Goal: Task Accomplishment & Management: Use online tool/utility

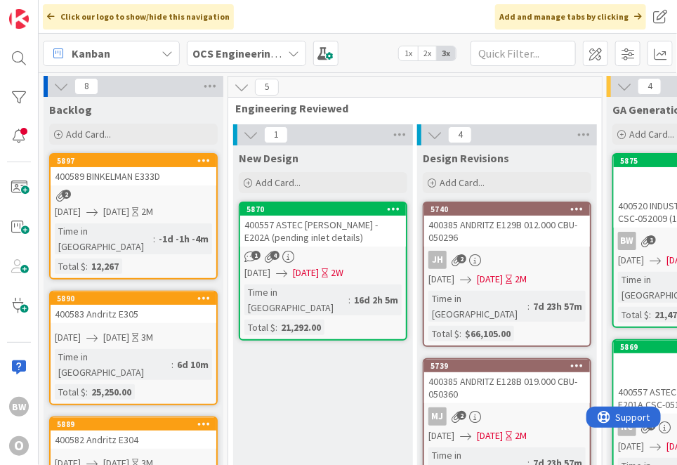
scroll to position [0, 150]
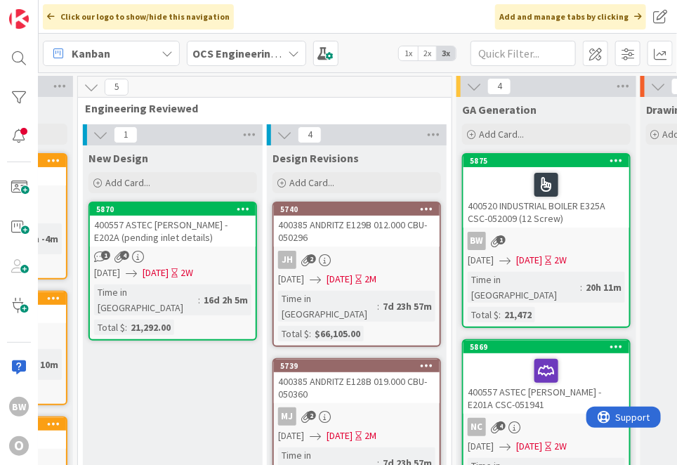
click at [563, 239] on div "BW 1" at bounding box center [547, 241] width 166 height 18
click at [536, 228] on link "5875 400520 INDUSTRIAL BOILER E325A CSC-052009 (12 Screw) BW 1 [DATE] [DATE] 2W…" at bounding box center [546, 240] width 169 height 175
click at [578, 172] on div at bounding box center [546, 184] width 157 height 29
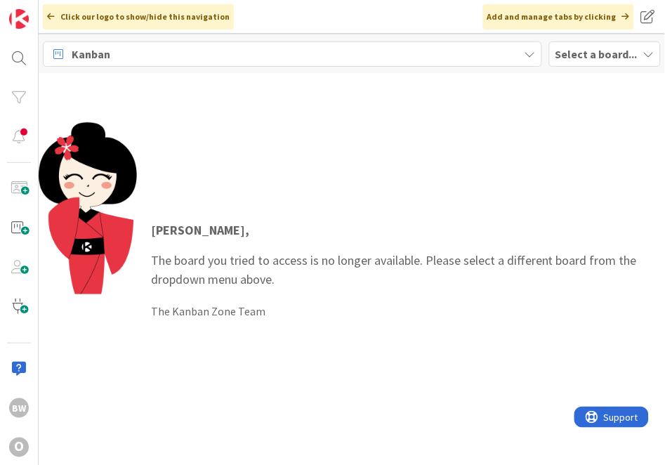
click at [585, 51] on b "Select a board..." at bounding box center [597, 54] width 82 height 14
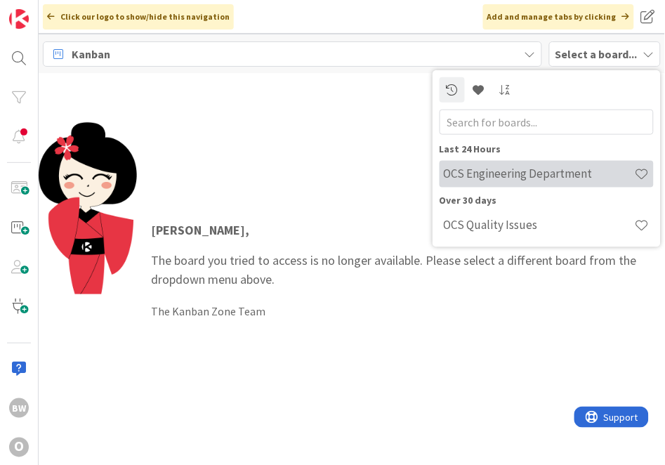
click at [511, 176] on h4 "OCS Engineering Department" at bounding box center [539, 173] width 191 height 14
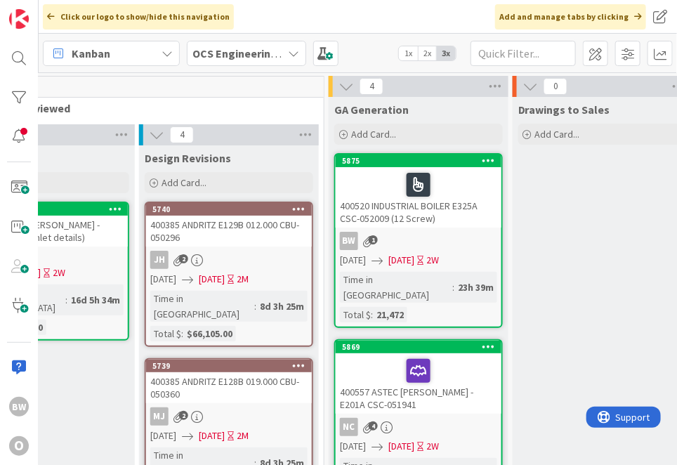
scroll to position [0, 394]
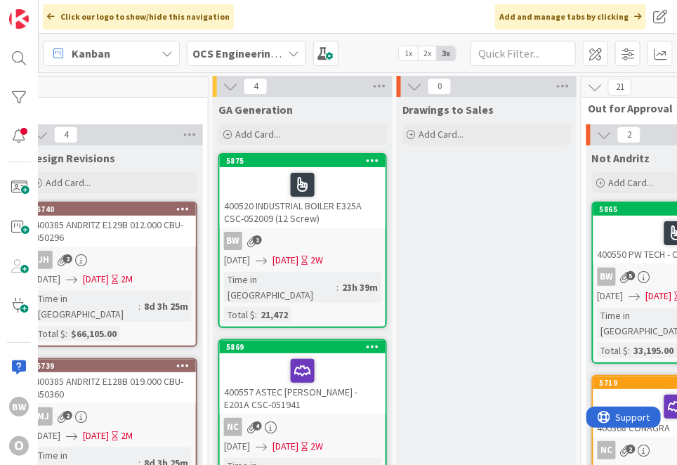
click at [304, 250] on link "5875 400520 INDUSTRIAL BOILER E325A CSC-052009 (12 Screw) BW 1 07/25/2025 08/08…" at bounding box center [302, 240] width 169 height 175
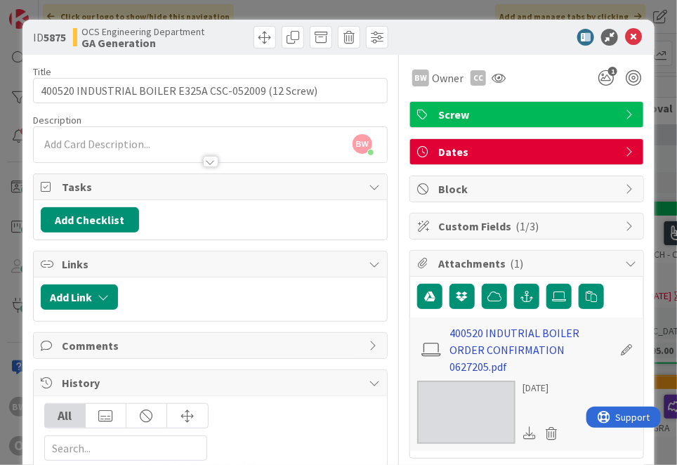
click at [502, 336] on link "400520 INDUTRIAL BOILER ORDER CONFIRMATION 0627205.pdf" at bounding box center [530, 349] width 163 height 51
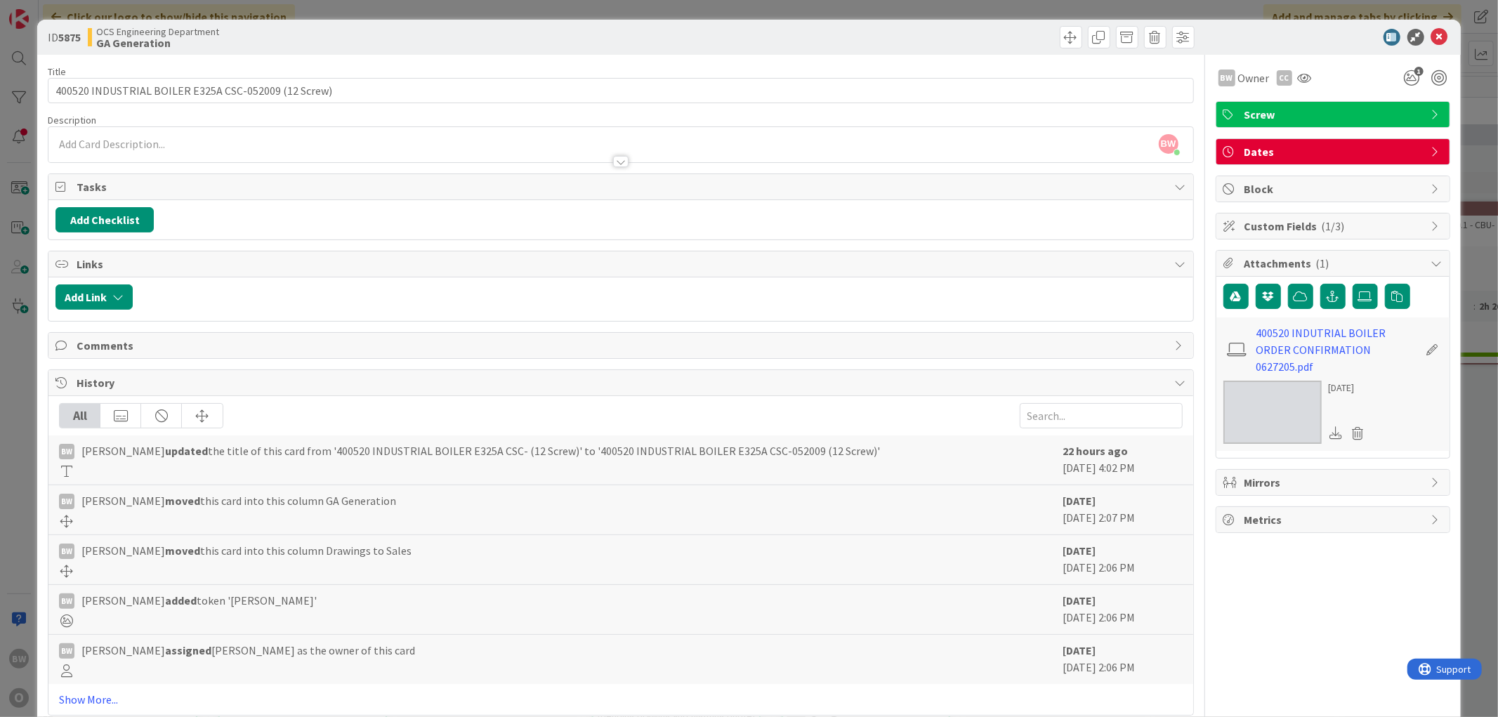
click at [676, 119] on span "Screw" at bounding box center [1335, 114] width 180 height 17
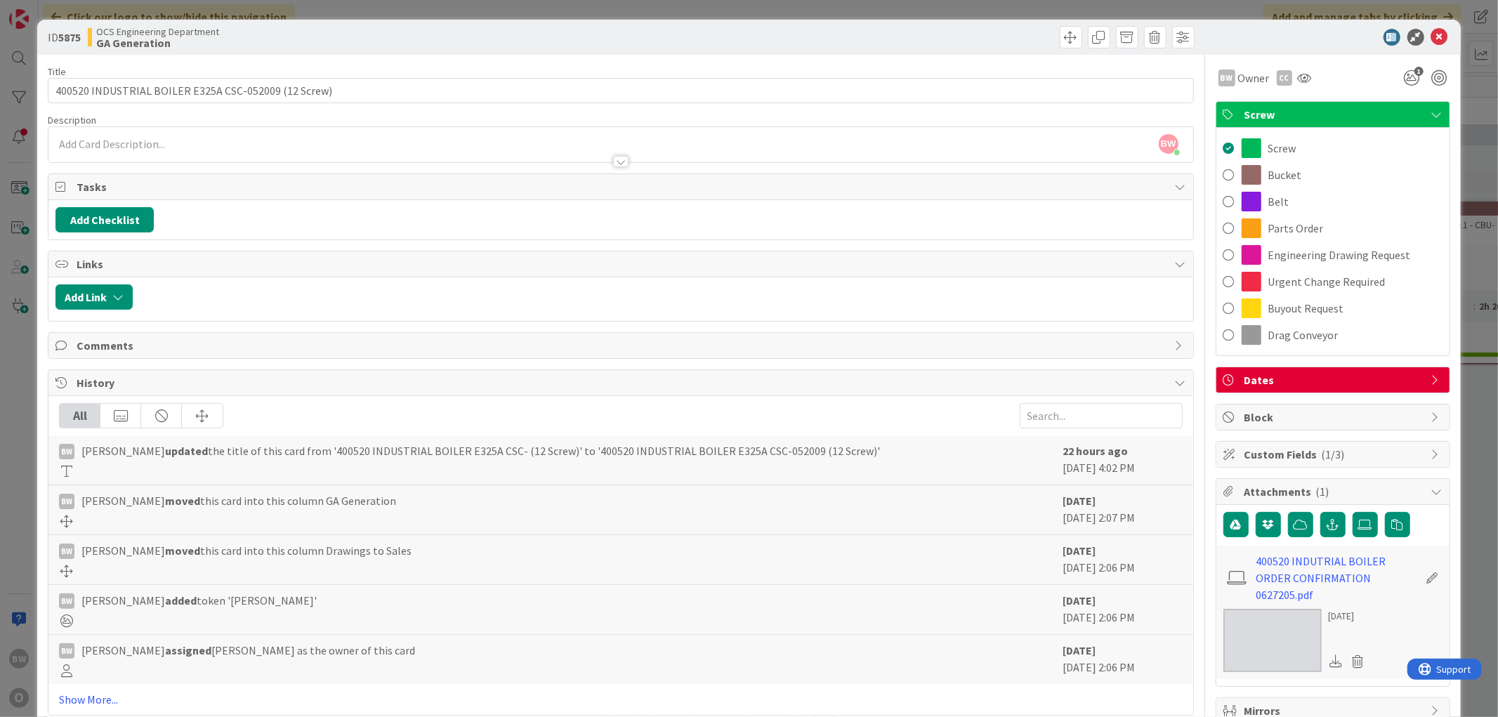
click at [676, 114] on span "Screw" at bounding box center [1335, 114] width 180 height 17
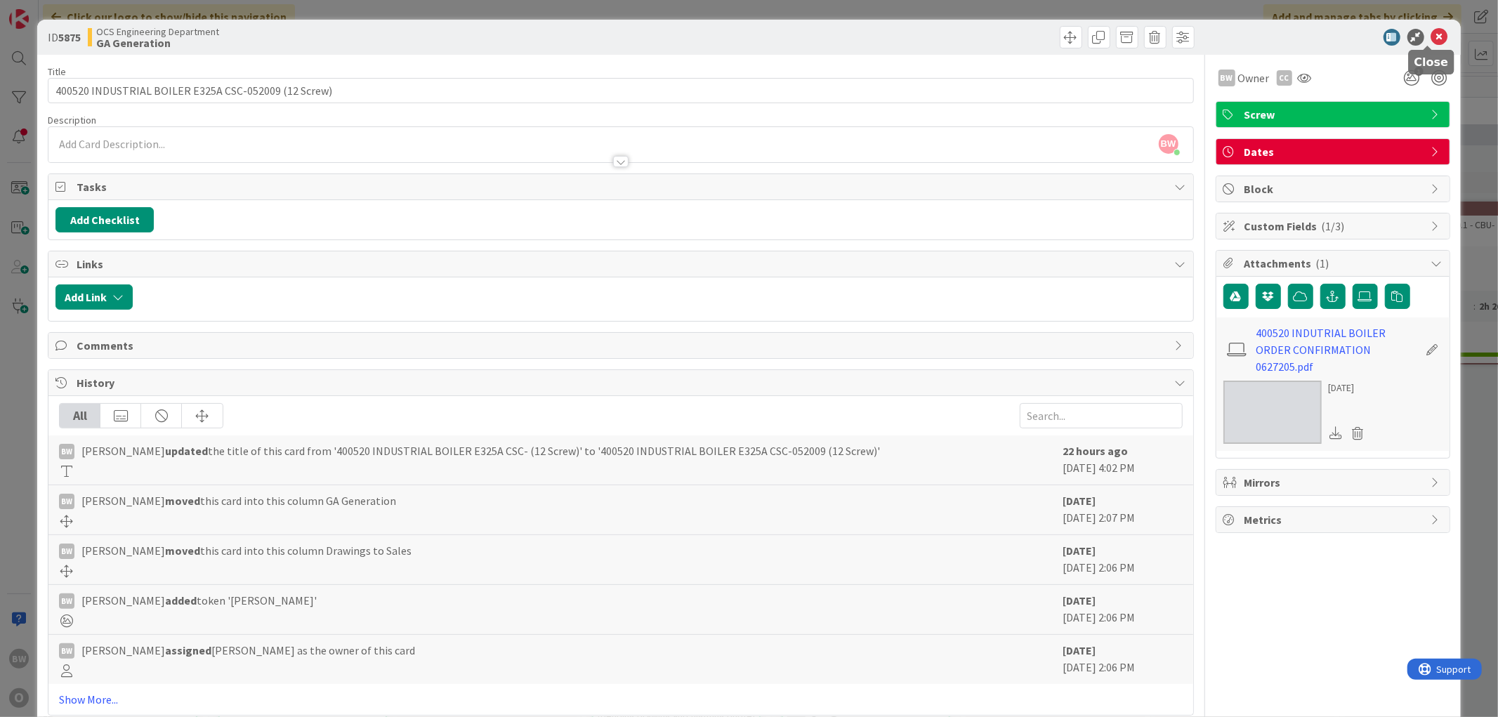
click at [676, 37] on icon at bounding box center [1439, 37] width 17 height 17
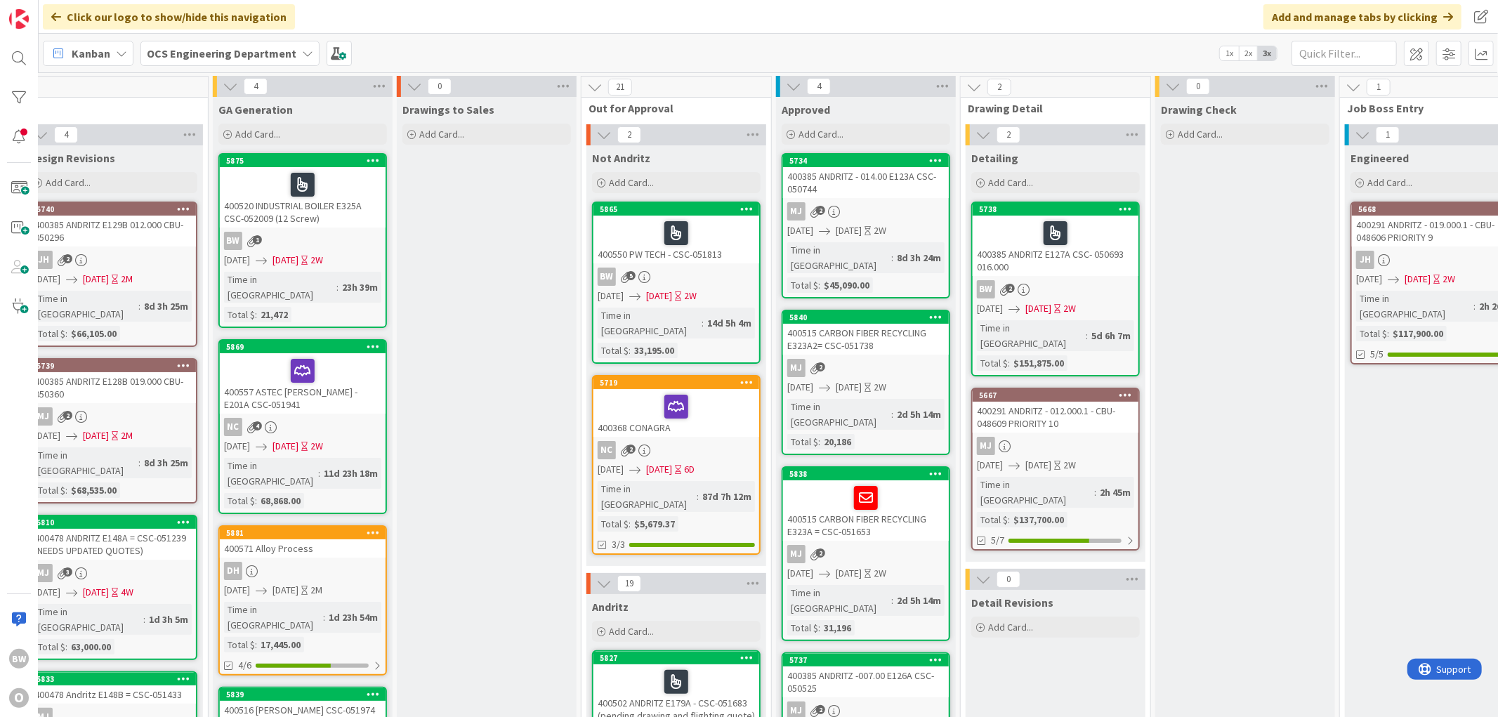
click at [314, 237] on div "BW 1" at bounding box center [303, 241] width 166 height 18
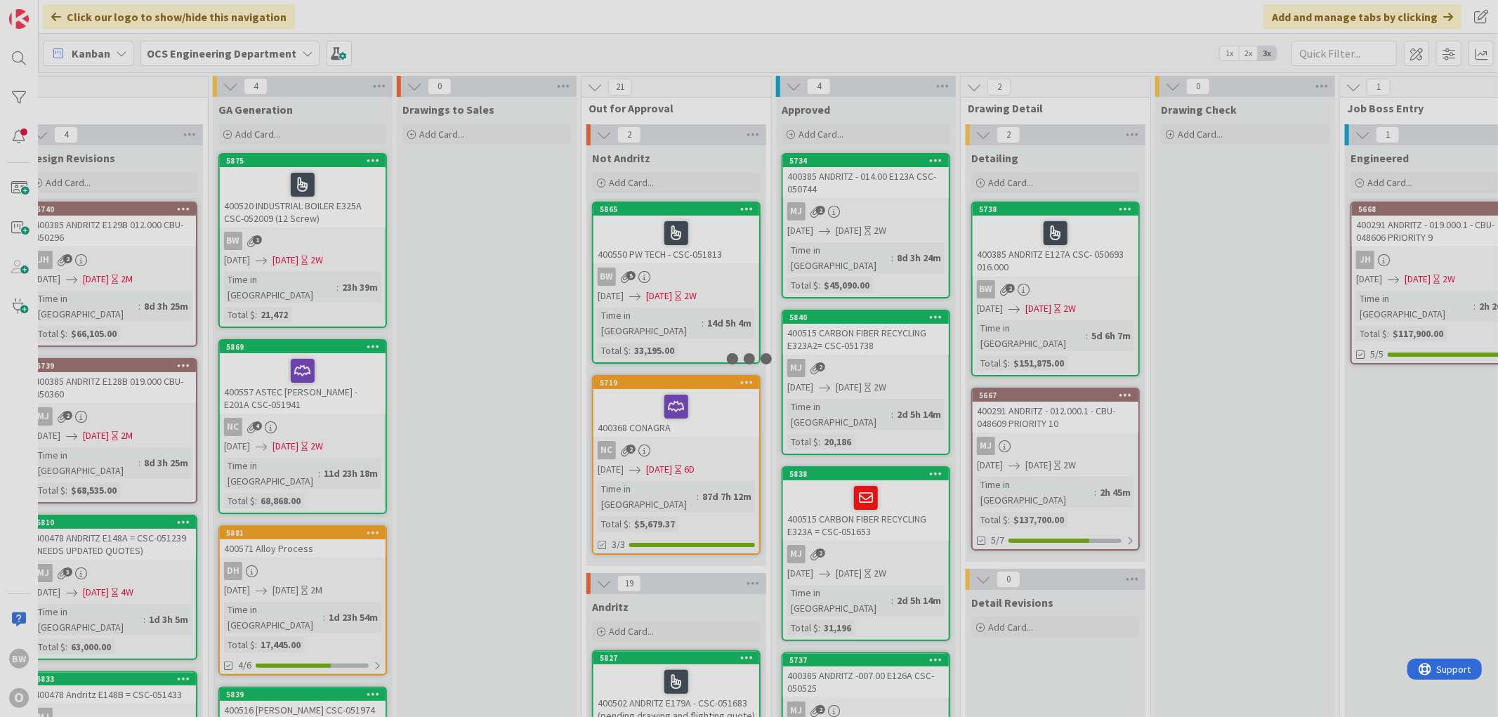
click at [314, 237] on div at bounding box center [749, 358] width 1498 height 717
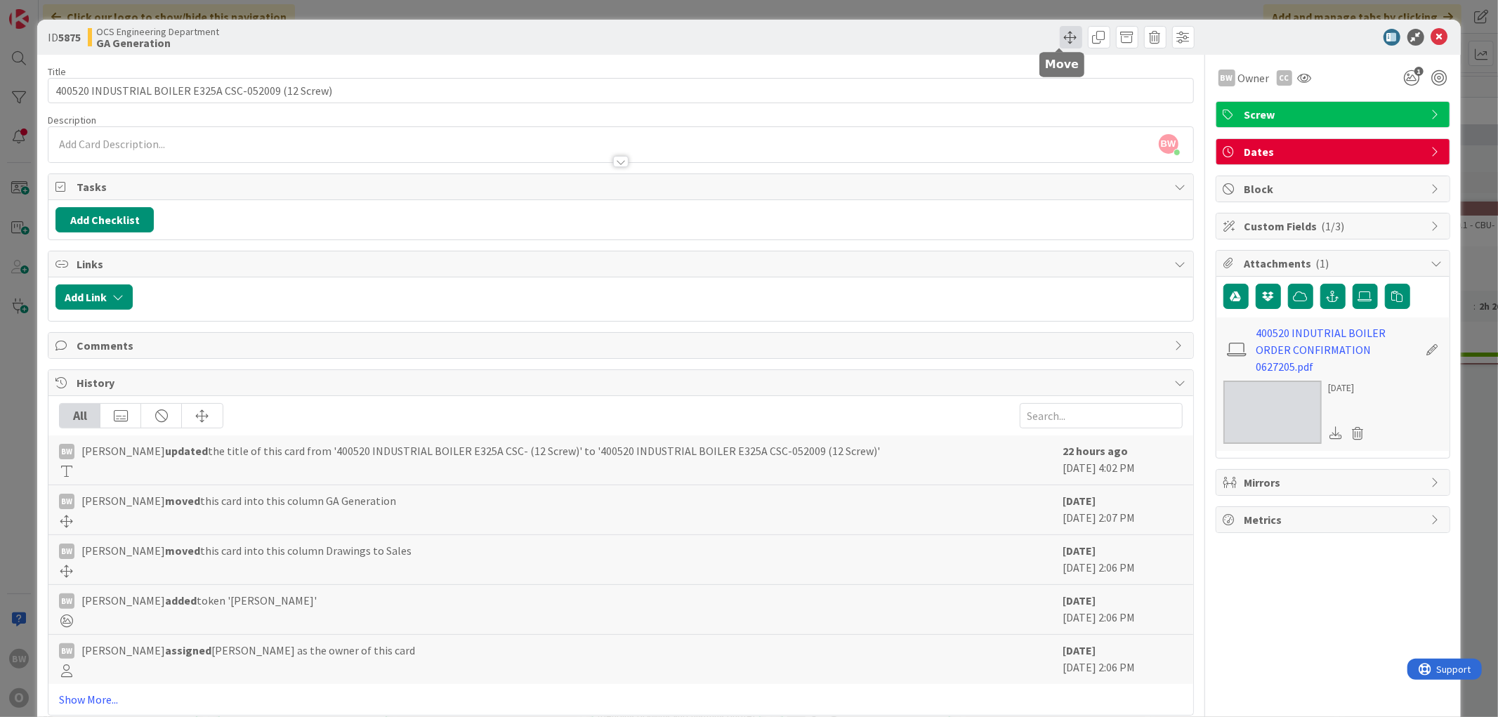
click at [676, 38] on span at bounding box center [1071, 37] width 22 height 22
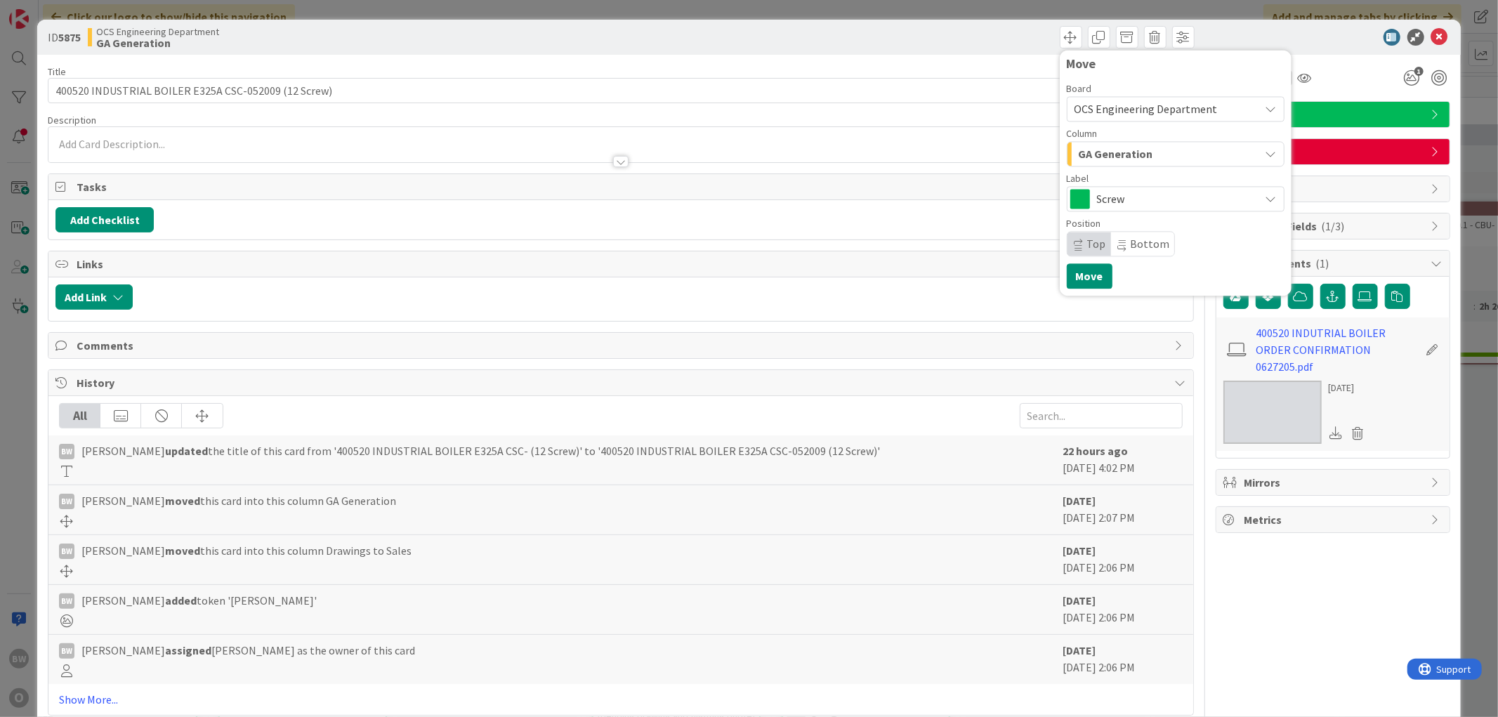
click at [676, 157] on span "GA Generation" at bounding box center [1116, 154] width 74 height 18
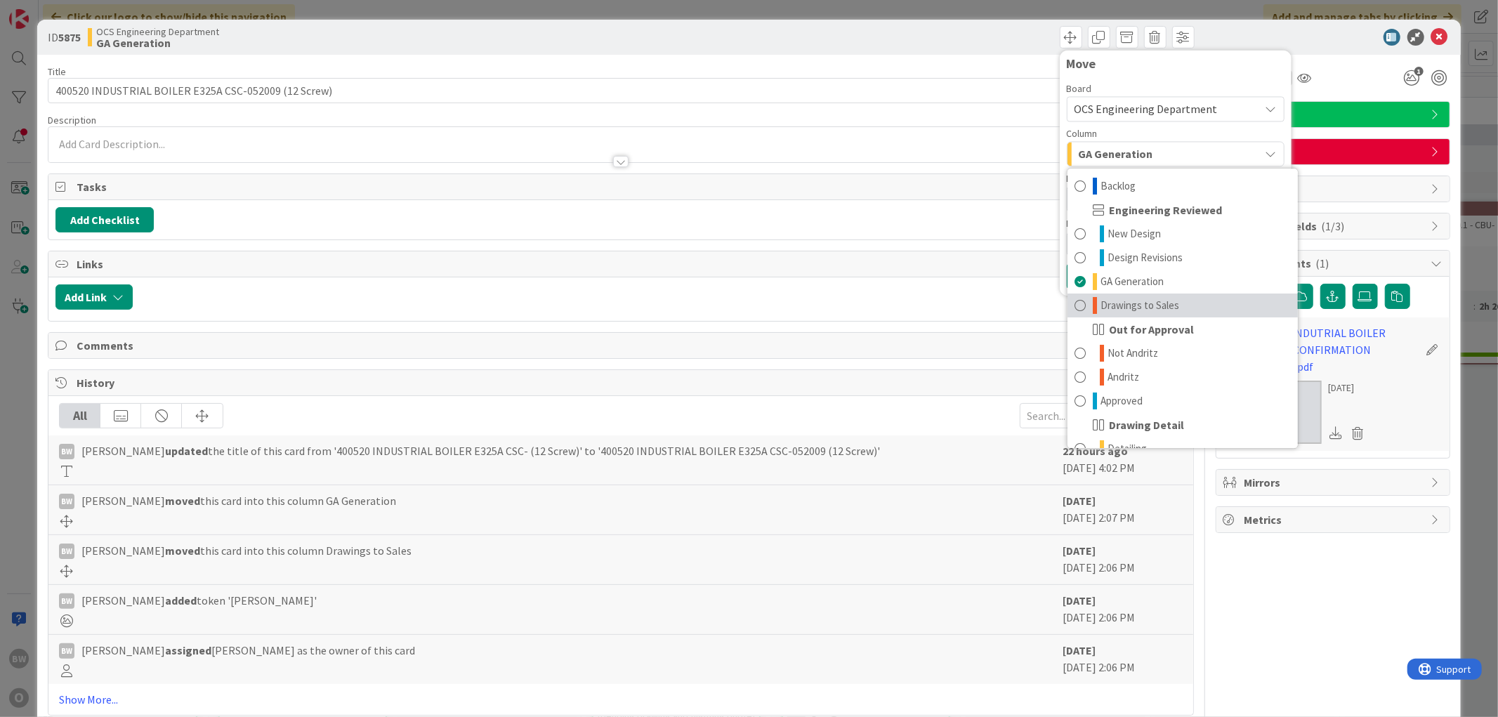
click at [676, 307] on span "Drawings to Sales" at bounding box center [1140, 305] width 79 height 17
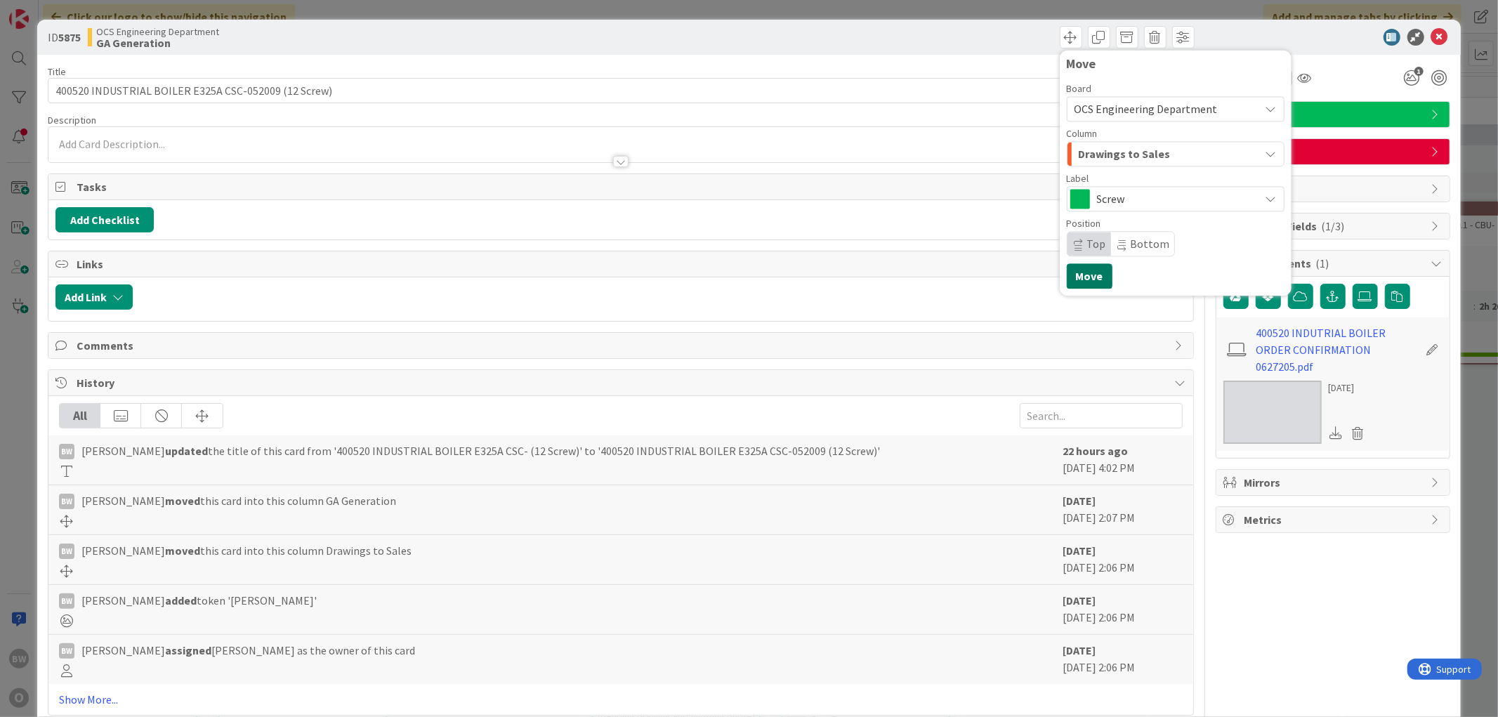
click at [676, 274] on button "Move" at bounding box center [1090, 275] width 46 height 25
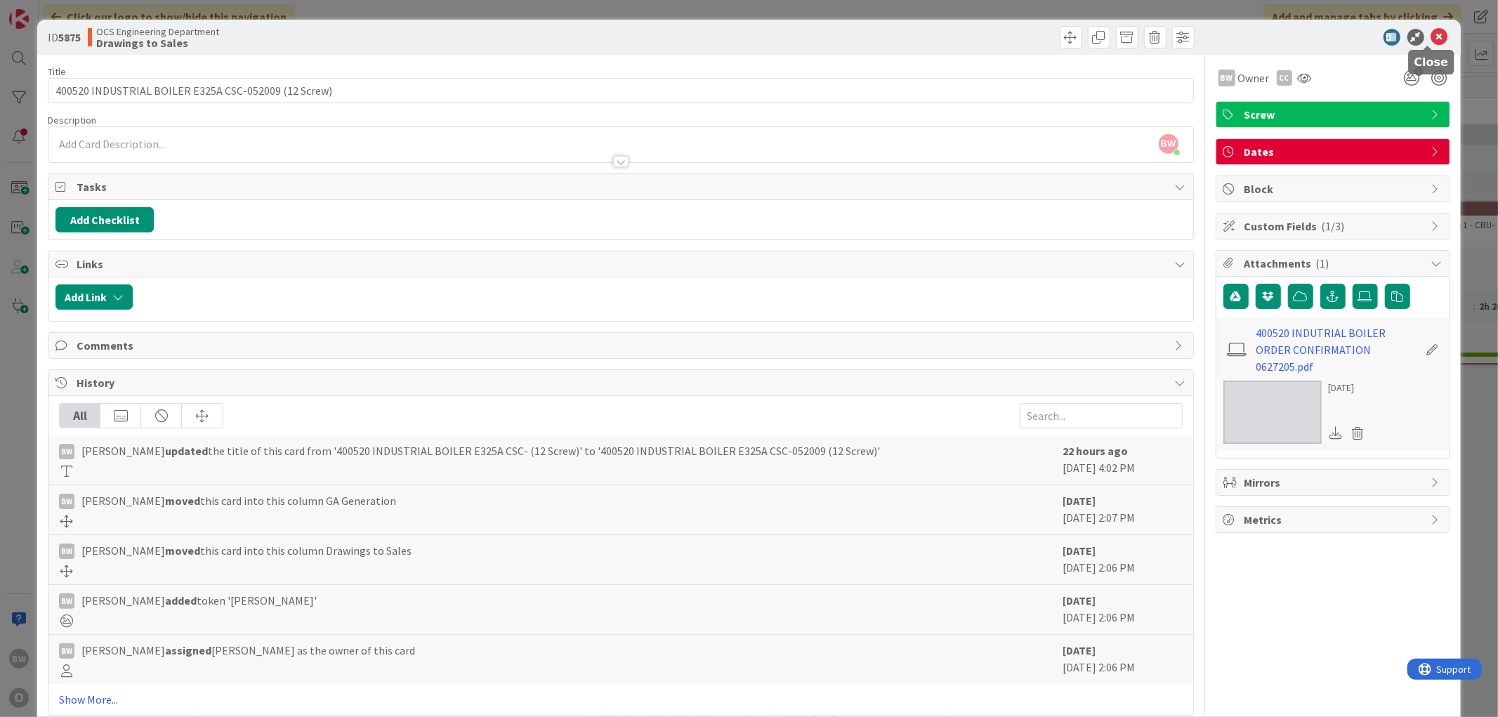
click at [676, 37] on icon at bounding box center [1439, 37] width 17 height 17
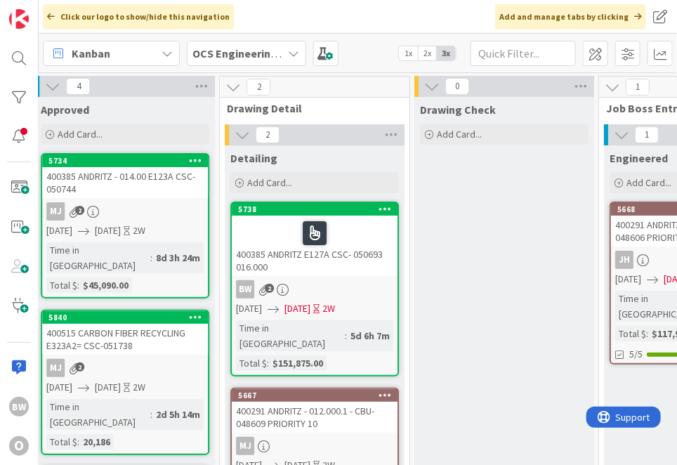
scroll to position [0, 1181]
